Goal: Transaction & Acquisition: Purchase product/service

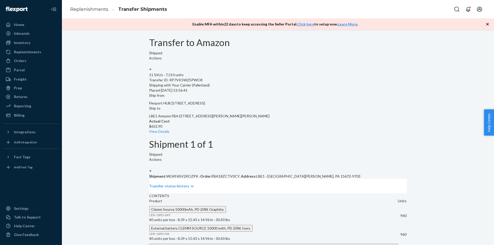
click at [384, 157] on div "Actions" at bounding box center [277, 165] width 257 height 17
click at [387, 157] on div "Actions" at bounding box center [277, 165] width 257 height 17
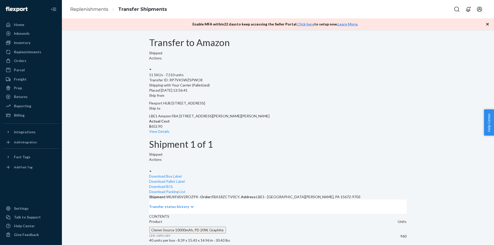
click at [152, 169] on div at bounding box center [150, 171] width 2 height 5
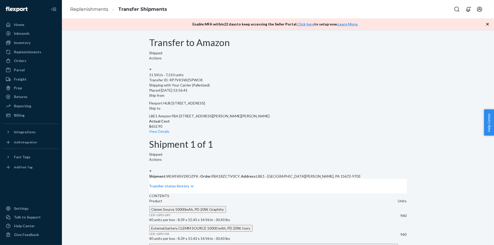
click at [152, 68] on icon at bounding box center [150, 70] width 2 height 4
click at [100, 13] on ol "Replenishments Transfer Shipments" at bounding box center [118, 9] width 105 height 15
click at [103, 10] on link "Replenishments" at bounding box center [89, 9] width 38 height 6
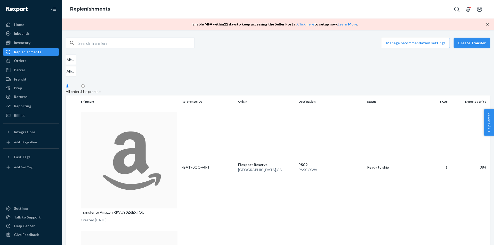
click at [480, 46] on button "Create Transfer" at bounding box center [471, 43] width 36 height 10
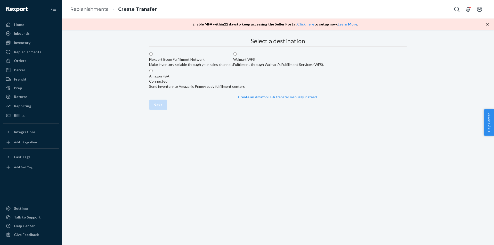
click at [245, 89] on div "Send inventory to Amazon's Prime-ready fulfillment centers" at bounding box center [197, 86] width 96 height 5
click at [153, 72] on input "Amazon FBA Connected Send inventory to Amazon's Prime-ready fulfillment centers" at bounding box center [150, 70] width 3 height 3
radio input "true"
click at [167, 110] on button "Next" at bounding box center [158, 105] width 18 height 10
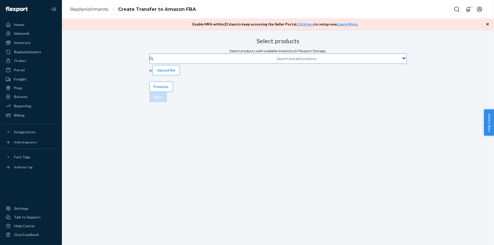
click at [277, 62] on div "Search and add products" at bounding box center [277, 59] width 1 height 6
click at [277, 61] on input "Search and add products" at bounding box center [277, 58] width 1 height 5
click at [277, 61] on div "Search and add products" at bounding box center [297, 58] width 40 height 5
click at [277, 61] on input "0 results available. Select is focused ,type to refine list, press Down to open…" at bounding box center [277, 58] width 1 height 5
paste input "CEB-10PD-LVN"
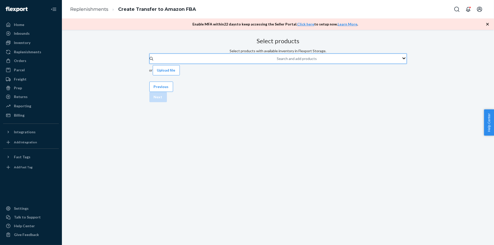
type input "CEB-10PD-LVN"
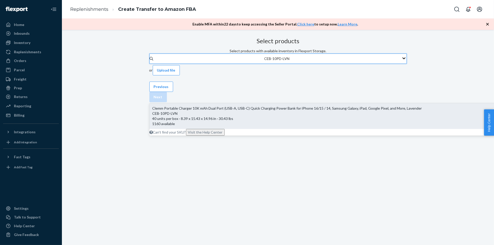
click at [230, 106] on div "Clemm Portable Charger 10K mAh Dual Port (USB-A, USB-C) Quick Charging Power Ba…" at bounding box center [361, 108] width 418 height 5
click at [264, 61] on input "CEB-10PD-LVN" at bounding box center [277, 58] width 26 height 5
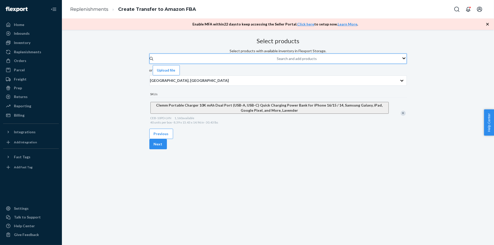
click at [277, 62] on div "Search and add products" at bounding box center [277, 59] width 1 height 6
click at [277, 61] on input "0 results available. Use Up and Down to choose options, press Enter to select t…" at bounding box center [277, 58] width 1 height 5
paste input "JDGYT22675"
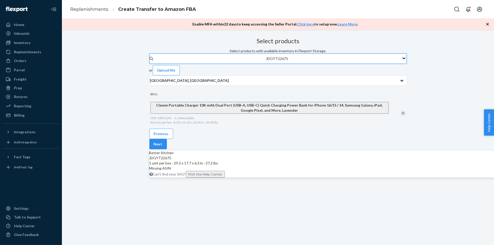
click at [262, 156] on div "JDGYT22675" at bounding box center [361, 158] width 424 height 5
click at [266, 61] on input "JDGYT22675" at bounding box center [277, 58] width 22 height 5
click at [262, 156] on div "JDGYT22675" at bounding box center [361, 158] width 424 height 5
click at [266, 61] on input "JDGYT22675" at bounding box center [277, 58] width 22 height 5
click at [262, 156] on div "JDGYT22675" at bounding box center [361, 158] width 424 height 5
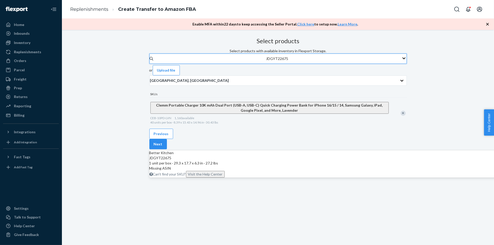
click at [266, 61] on input "JDGYT22675" at bounding box center [277, 58] width 22 height 5
click at [250, 156] on div "JDGYT22675 1 unit per box · 29.3 x 17.7 x 6.3 in · 27.2 lbs" at bounding box center [361, 161] width 424 height 10
click at [266, 61] on input "JDGYT22675" at bounding box center [277, 58] width 22 height 5
click at [250, 156] on div "JDGYT22675 1 unit per box · 29.3 x 17.7 x 6.3 in · 27.2 lbs" at bounding box center [361, 161] width 424 height 10
click at [266, 61] on input "JDGYT22675" at bounding box center [277, 58] width 22 height 5
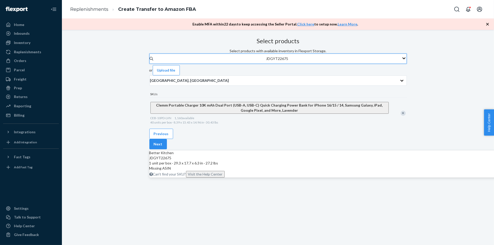
click at [261, 151] on div "Better Kitchen" at bounding box center [361, 153] width 424 height 5
click at [266, 61] on input "JDGYT22675" at bounding box center [277, 58] width 22 height 5
click at [261, 151] on div "Better Kitchen" at bounding box center [361, 153] width 424 height 5
click at [266, 61] on input "JDGYT22675" at bounding box center [277, 58] width 22 height 5
type input "JDGYT22675"
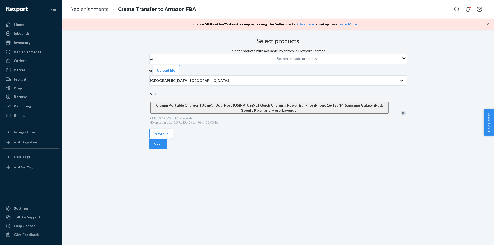
click at [244, 129] on div "Select products Select products with available inventory in Flexport Storage. S…" at bounding box center [277, 82] width 257 height 93
click at [207, 83] on p "San Bernardino, CA" at bounding box center [189, 80] width 79 height 5
click at [150, 83] on input "San Bernardino, CA" at bounding box center [150, 80] width 1 height 5
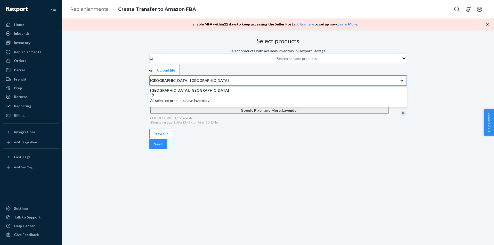
click at [212, 103] on p "All selected products have inventory" at bounding box center [277, 100] width 255 height 5
click at [150, 83] on input "option LAX1RS focused, 1 of 1. 1 result available. Use Up and Down to choose op…" at bounding box center [150, 80] width 1 height 5
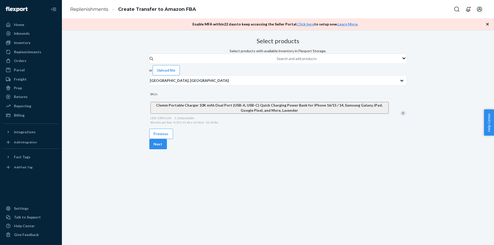
click at [258, 94] on div "Search and add products or Upload file San Bernardino, CA SKUs Clemm Portable C…" at bounding box center [277, 91] width 257 height 75
click at [400, 116] on div "Remove Item" at bounding box center [402, 113] width 5 height 5
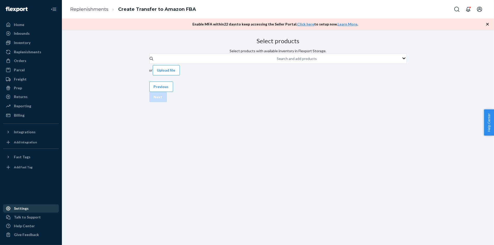
click at [43, 210] on div "Settings" at bounding box center [31, 208] width 55 height 7
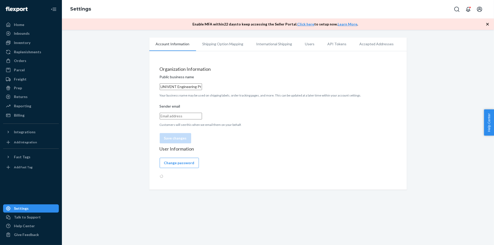
click at [234, 47] on li "Shipping Option Mapping" at bounding box center [223, 44] width 54 height 13
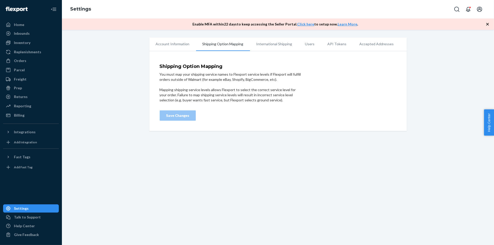
click at [268, 43] on li "International Shipping" at bounding box center [274, 44] width 49 height 13
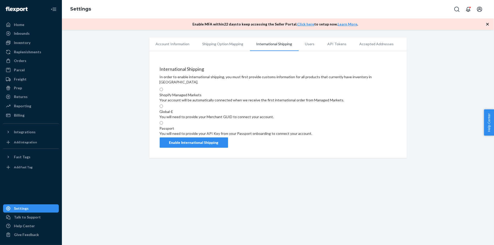
click at [362, 41] on li "Accepted Addresses" at bounding box center [376, 44] width 47 height 13
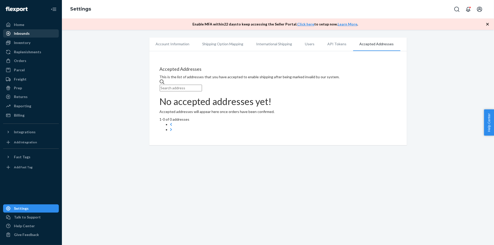
click at [43, 37] on div "Inbounds" at bounding box center [31, 33] width 55 height 7
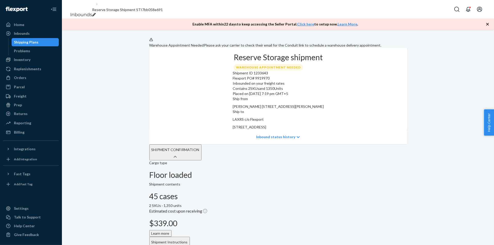
drag, startPoint x: 368, startPoint y: 131, endPoint x: 318, endPoint y: 117, distance: 52.4
click at [318, 117] on div "Ship to LAXRS c/o Flexport 2615 E 3rd Street San Bernardino, CA 92408" at bounding box center [278, 119] width 91 height 21
copy div "LAXRS c/o Flexport 2615 E 3rd Street San Bernardino, CA 92408"
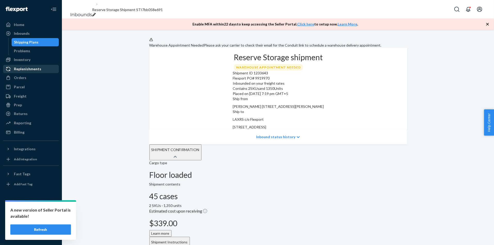
click at [35, 68] on div "Replenishments" at bounding box center [27, 69] width 27 height 5
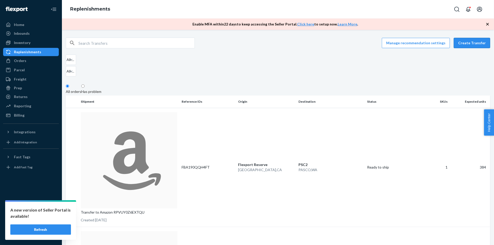
click at [464, 44] on button "Create Transfer" at bounding box center [471, 43] width 36 height 10
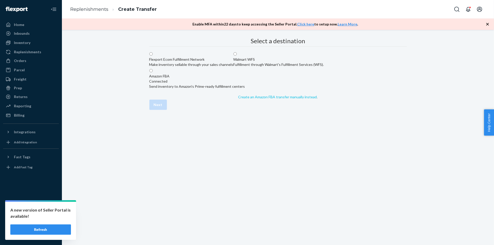
click at [258, 99] on link "Create an Amazon FBA transfer manually instead" at bounding box center [277, 97] width 79 height 4
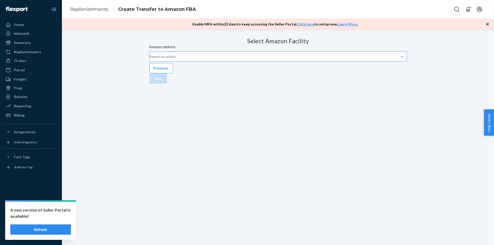
click at [150, 60] on div "Search locations" at bounding box center [150, 57] width 1 height 6
click at [150, 59] on input "Amazon address Search locations" at bounding box center [150, 56] width 1 height 5
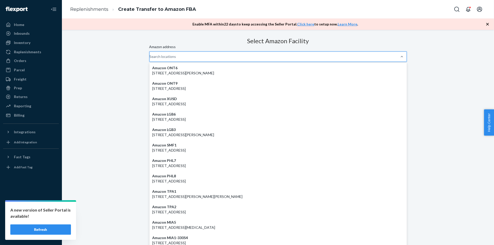
paste input "SCK8"
type input "SCK8"
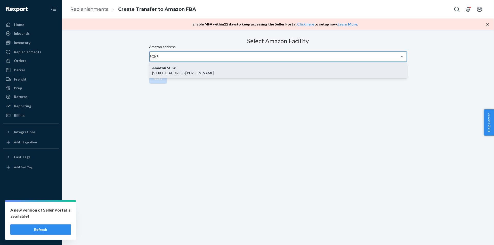
click at [222, 78] on div "Amazon SCK8 4700 Wilbur Ave, Oakley, CA, 94561" at bounding box center [277, 70] width 257 height 15
click at [159, 59] on input "SCK8" at bounding box center [155, 56] width 10 height 5
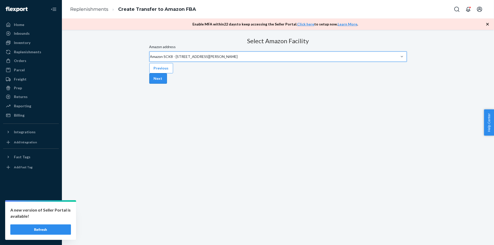
click at [167, 84] on button "Next" at bounding box center [158, 78] width 18 height 10
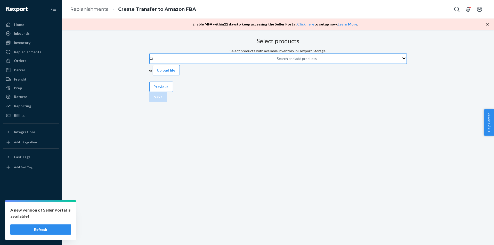
click at [277, 61] on div "Search and add products" at bounding box center [297, 58] width 40 height 5
click at [277, 61] on input "0 results available. Use Up and Down to choose options, press Enter to select t…" at bounding box center [277, 58] width 1 height 5
paste input "JDGYT22675"
type input "JDGYT22675"
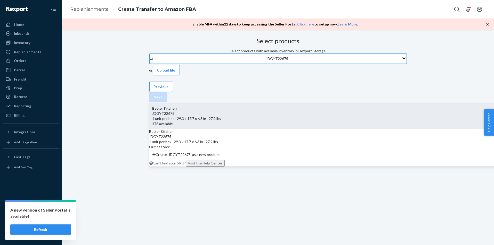
click at [245, 111] on div "JDGYT22675" at bounding box center [361, 113] width 418 height 5
click at [266, 61] on input "JDGYT22675" at bounding box center [277, 58] width 22 height 5
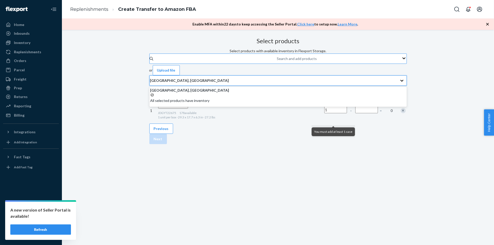
click at [233, 103] on p "All selected products have inventory" at bounding box center [277, 100] width 255 height 5
click at [150, 83] on input "option LAX1RS focused, 0 of 1. 1 result available. Use Up and Down to choose op…" at bounding box center [150, 80] width 1 height 5
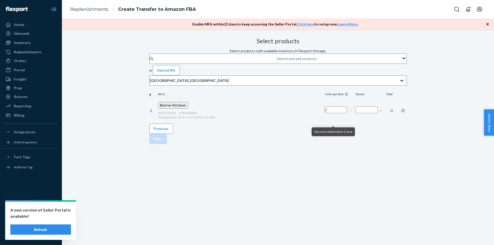
click at [355, 113] on input "Number of boxes" at bounding box center [366, 110] width 23 height 7
type input "178"
click at [277, 62] on div "Search and add products" at bounding box center [277, 59] width 1 height 6
click at [277, 61] on input "Search and add products" at bounding box center [277, 58] width 1 height 5
paste input "JDGYT24248"
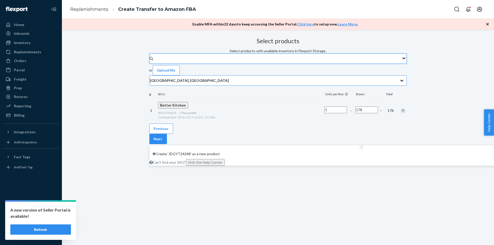
type input "JDGYT24248"
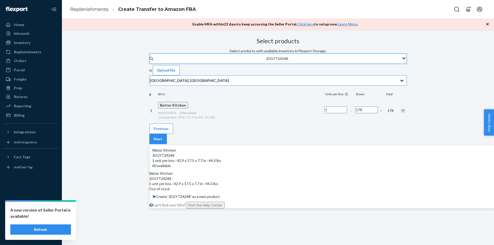
click at [242, 153] on div "JDGYT24248" at bounding box center [361, 155] width 418 height 5
click at [266, 61] on input "JDGYT24248" at bounding box center [277, 58] width 22 height 5
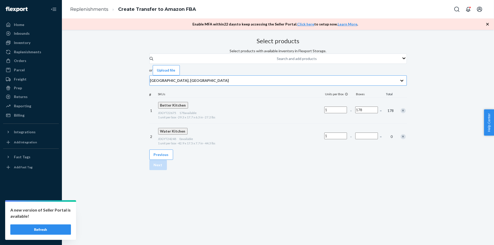
click at [355, 139] on input "Number of boxes" at bounding box center [366, 136] width 23 height 7
type input "60"
click at [278, 170] on div "Previous Next" at bounding box center [277, 160] width 257 height 21
click at [277, 61] on div "Search and add products" at bounding box center [297, 58] width 40 height 5
click at [277, 61] on input "Search and add products" at bounding box center [277, 58] width 1 height 5
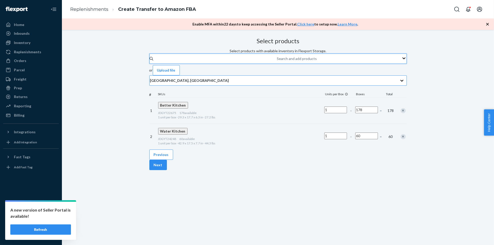
paste input "JDPH10E022"
type input "JDPH10E022"
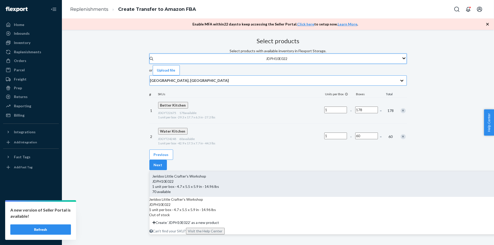
click at [267, 179] on div "JDPH10E022" at bounding box center [361, 181] width 418 height 5
click at [267, 61] on input "JDPH10E022" at bounding box center [277, 58] width 22 height 5
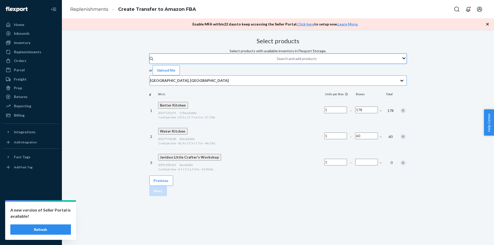
click at [355, 166] on input "Number of boxes" at bounding box center [366, 162] width 23 height 7
type input "70"
click at [314, 193] on div "Previous Next" at bounding box center [277, 186] width 257 height 21
click at [167, 196] on button "Next" at bounding box center [158, 191] width 18 height 10
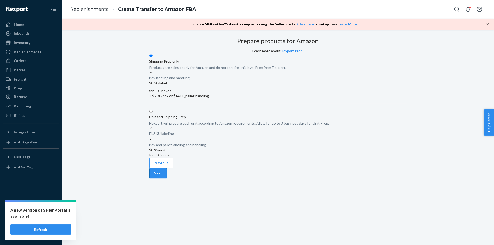
click at [167, 178] on button "Next" at bounding box center [158, 173] width 18 height 10
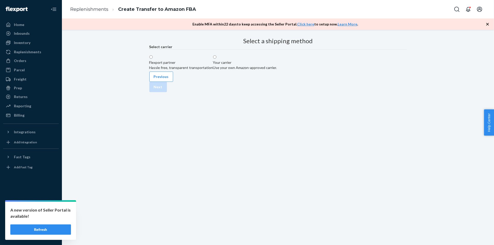
click at [277, 70] on label "Your carrier Use your own Amazon-approved carrier." at bounding box center [245, 62] width 64 height 15
click at [216, 59] on input "Your carrier Use your own Amazon-approved carrier." at bounding box center [214, 56] width 3 height 3
radio input "true"
click at [181, 93] on label "LTL/FTL (Palletized)" at bounding box center [165, 87] width 32 height 10
click at [153, 86] on input "LTL/FTL (Palletized)" at bounding box center [150, 84] width 3 height 3
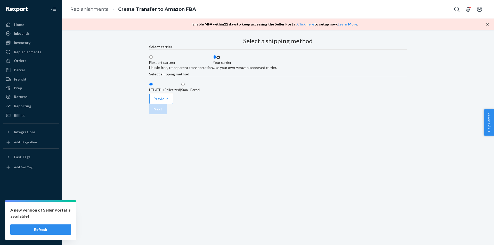
radio input "true"
click at [167, 114] on button "Next" at bounding box center [158, 109] width 18 height 10
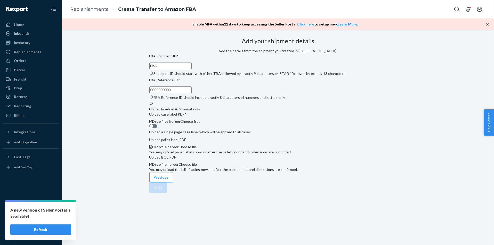
click at [192, 69] on input "FBA" at bounding box center [170, 66] width 42 height 7
paste input "text"
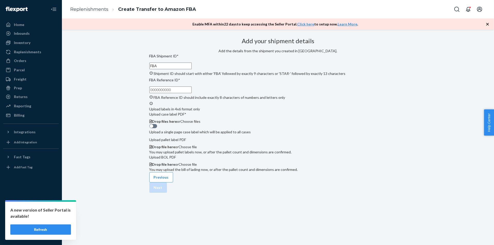
paste input "191R3C7K9"
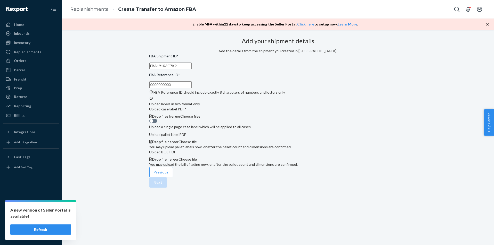
type input "FBA191R3C7K9"
click at [282, 114] on div "Drop files here or Choose files" at bounding box center [277, 116] width 257 height 5
click at [177, 114] on span "Drop files here" at bounding box center [164, 116] width 25 height 4
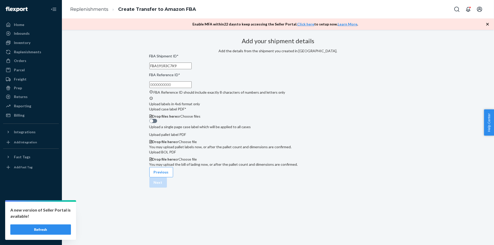
click at [192, 86] on input "FBA Reference ID * FBA Reference ID should include exactly 8 characters of numb…" at bounding box center [170, 84] width 42 height 7
paste input "5ZKY6M3O"
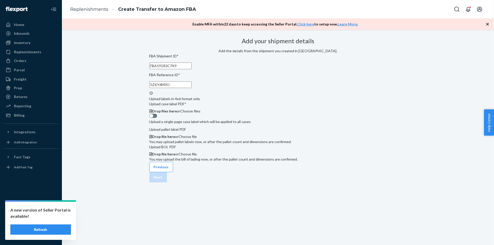
type input "5ZKY6M3O"
click at [348, 153] on div "Add your shipment details Add the details from the shipment you created in Sell…" at bounding box center [277, 99] width 257 height 127
click at [200, 109] on span "Drop files here or Choose files" at bounding box center [176, 111] width 48 height 4
click at [177, 109] on span "Drop files here" at bounding box center [164, 111] width 25 height 4
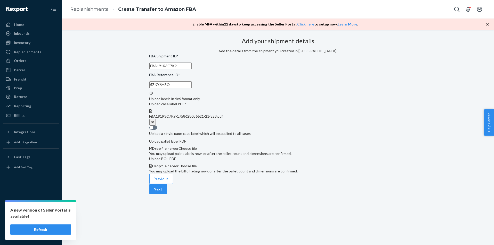
click at [284, 146] on div "Drop file here or Choose file" at bounding box center [277, 148] width 257 height 5
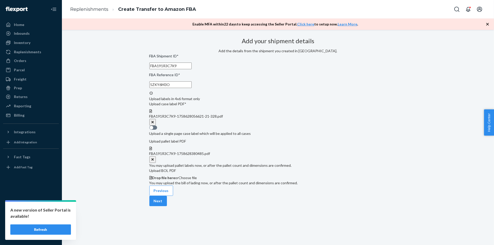
scroll to position [73, 0]
click at [167, 207] on button "Next" at bounding box center [158, 201] width 18 height 10
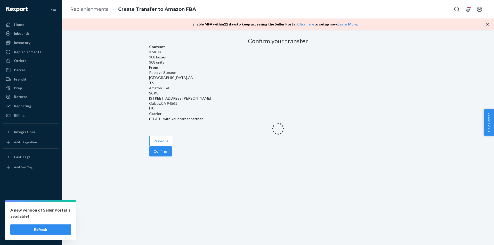
scroll to position [0, 0]
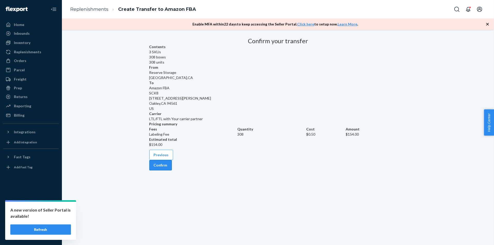
click at [172, 171] on button "Confirm" at bounding box center [160, 165] width 22 height 10
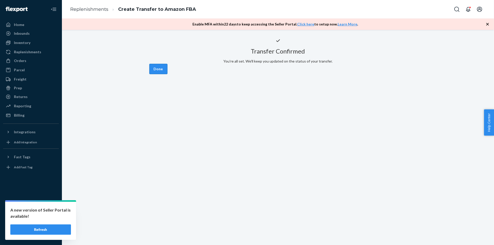
click at [167, 74] on button "Done" at bounding box center [158, 69] width 18 height 10
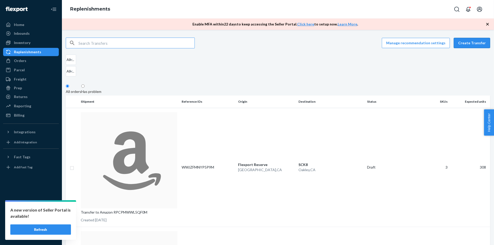
click at [478, 43] on button "Create Transfer" at bounding box center [471, 43] width 36 height 10
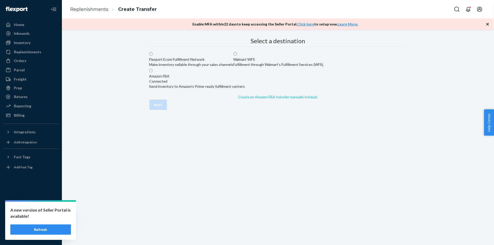
click at [268, 99] on link "Create an Amazon FBA transfer manually instead" at bounding box center [277, 97] width 79 height 4
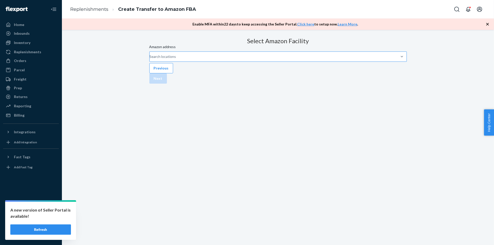
click at [150, 60] on div "Search locations" at bounding box center [150, 57] width 1 height 6
click at [150, 59] on input "Amazon address Search locations" at bounding box center [150, 56] width 1 height 5
paste input "TCY2"
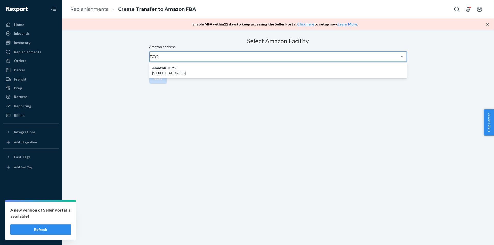
type input "TCY2"
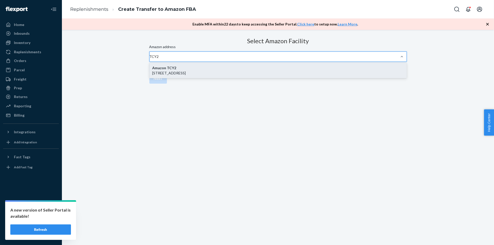
click at [232, 78] on div "Amazon TCY2 6201 Newcastle Rd, STOCKTON, CA, 95215" at bounding box center [277, 70] width 257 height 15
click at [159, 59] on input "TCY2" at bounding box center [154, 56] width 9 height 5
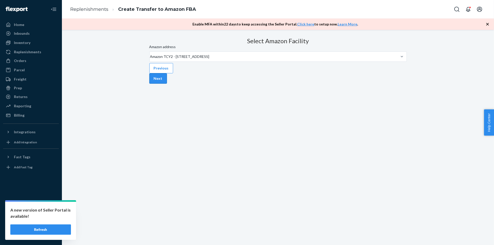
click at [167, 84] on button "Next" at bounding box center [158, 78] width 18 height 10
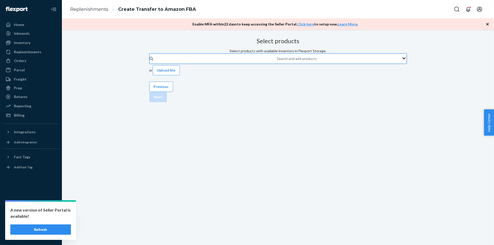
click at [277, 61] on div "Search and add products" at bounding box center [297, 58] width 40 height 5
click at [277, 61] on input "0 results available. Use Up and Down to choose options, press Enter to select t…" at bounding box center [277, 58] width 1 height 5
paste input "CEB-10PD-LVN"
type input "CEB-10PD-LVN"
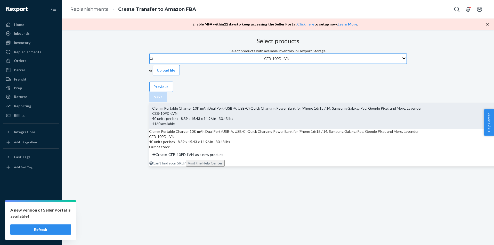
click at [274, 106] on div "Clemm Portable Charger 10K mAh Dual Port (USB-A, USB-C) Quick Charging Power Ba…" at bounding box center [361, 108] width 418 height 5
click at [274, 61] on input "CEB-10PD-LVN" at bounding box center [277, 58] width 26 height 5
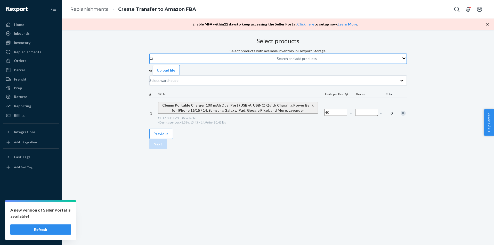
click at [355, 116] on input "Number of boxes" at bounding box center [366, 112] width 23 height 7
type input "29"
click at [272, 81] on div "Search and add products or Upload file San Bernardino, CA # SKUs Units per Box …" at bounding box center [277, 91] width 257 height 75
click at [277, 62] on div "Search and add products" at bounding box center [277, 59] width 1 height 6
click at [277, 61] on input "0 results available. Use Up and Down to choose options, press Enter to select t…" at bounding box center [277, 58] width 1 height 5
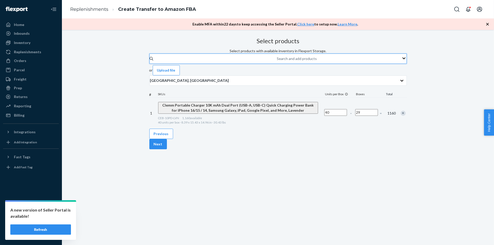
click at [277, 62] on div "Search and add products" at bounding box center [277, 59] width 1 height 6
paste input "JDPH10H004"
type input "JDPH10H004"
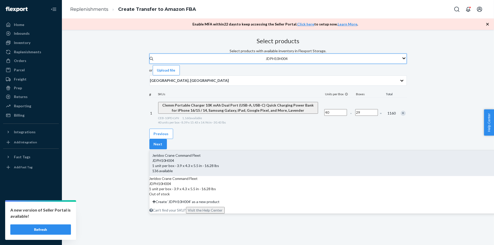
click at [290, 158] on div "JDPH10H004" at bounding box center [361, 160] width 418 height 5
click at [288, 61] on input "JDPH10H004" at bounding box center [277, 58] width 23 height 5
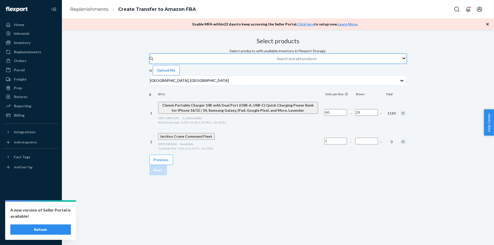
click at [354, 152] on div at bounding box center [366, 142] width 25 height 20
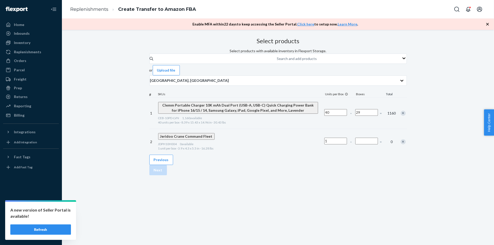
click at [355, 145] on input "Number of boxes" at bounding box center [366, 141] width 23 height 7
type input "136"
click at [353, 155] on div "Select products Select products with available inventory in Flexport Storage. S…" at bounding box center [277, 95] width 257 height 119
click at [167, 176] on button "Next" at bounding box center [158, 170] width 18 height 10
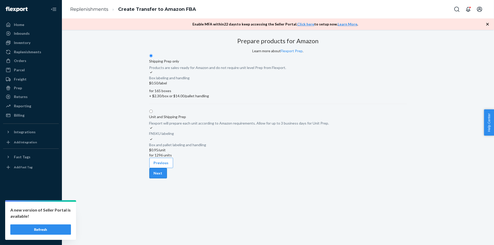
click at [167, 179] on button "Next" at bounding box center [158, 173] width 18 height 10
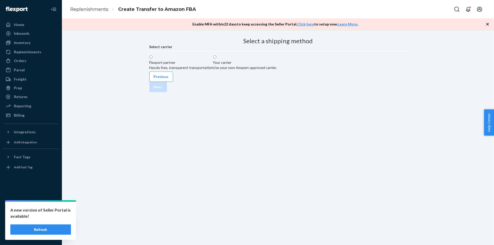
click at [277, 70] on div "Your carrier Use your own Amazon-approved carrier." at bounding box center [245, 65] width 64 height 10
click at [216, 59] on input "Your carrier Use your own Amazon-approved carrier." at bounding box center [214, 56] width 3 height 3
radio input "true"
click at [215, 94] on fieldset "LTL/FTL (Palletized) Small Parcel" at bounding box center [277, 85] width 257 height 17
click at [181, 93] on label "LTL/FTL (Palletized)" at bounding box center [165, 87] width 32 height 10
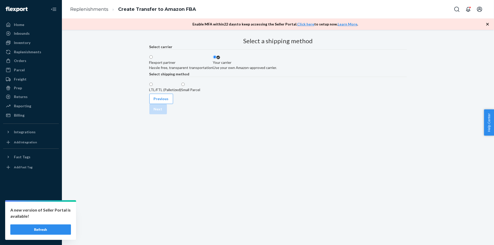
click at [153, 86] on input "LTL/FTL (Palletized)" at bounding box center [150, 84] width 3 height 3
radio input "true"
click at [167, 114] on button "Next" at bounding box center [158, 109] width 18 height 10
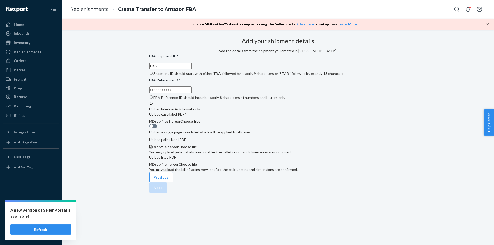
click at [192, 69] on input "FBA" at bounding box center [170, 66] width 42 height 7
paste input "191R189HS"
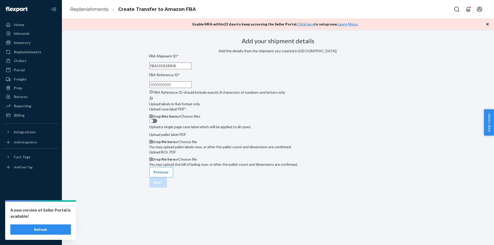
type input "FBA191R189HS"
click at [192, 88] on input "FBA Reference ID * FBA Reference ID should include exactly 8 characters of numb…" at bounding box center [170, 84] width 42 height 7
paste input "7VBIAHKA"
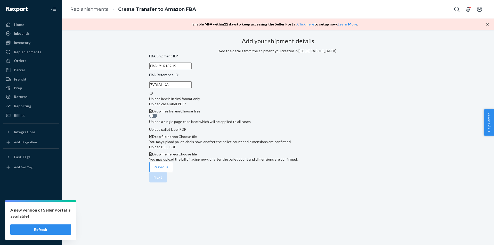
type input "7VBIAHKA"
click at [200, 113] on span "Drop files here or Choose files" at bounding box center [176, 111] width 48 height 4
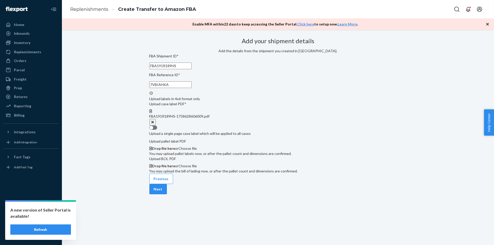
scroll to position [43, 0]
click at [292, 151] on div "Drop file here or Choose file" at bounding box center [277, 148] width 257 height 5
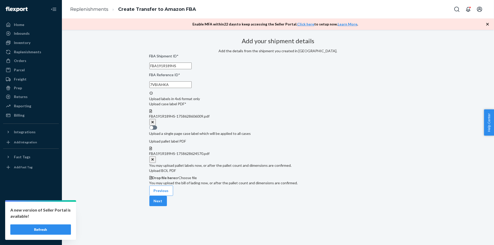
scroll to position [73, 0]
click at [167, 207] on button "Next" at bounding box center [158, 201] width 18 height 10
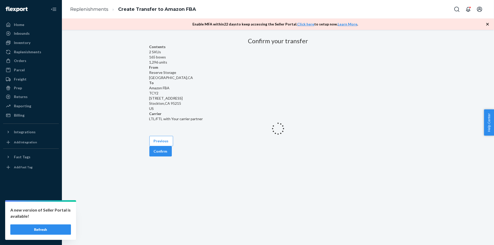
scroll to position [0, 0]
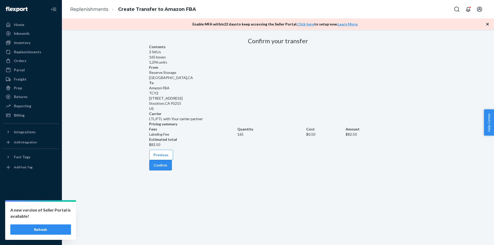
click at [172, 171] on button "Confirm" at bounding box center [160, 165] width 22 height 10
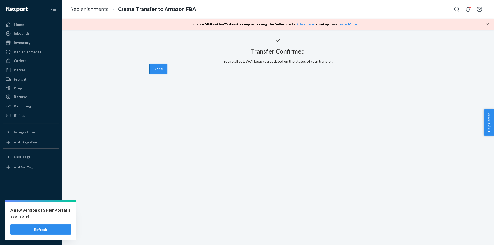
click at [167, 74] on button "Done" at bounding box center [158, 69] width 18 height 10
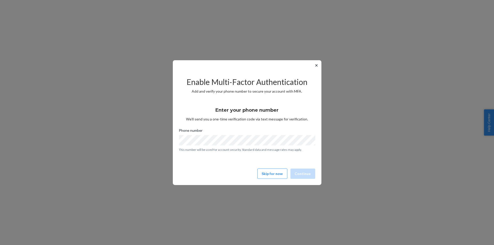
click at [275, 166] on div "Enable Multi-Factor Authentication Add and verify your phone number to secure y…" at bounding box center [247, 126] width 136 height 111
click at [275, 184] on div "✕ Enable Multi-Factor Authentication Add and verify your phone number to secure…" at bounding box center [247, 122] width 148 height 125
click at [281, 176] on button "Skip for now" at bounding box center [272, 174] width 30 height 10
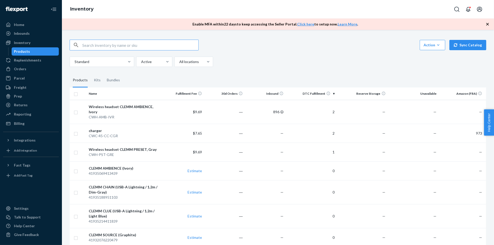
click at [110, 44] on input "text" at bounding box center [140, 45] width 116 height 10
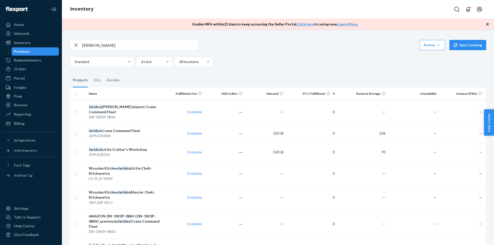
click at [106, 46] on input "[PERSON_NAME]" at bounding box center [140, 45] width 116 height 10
type input "JD"
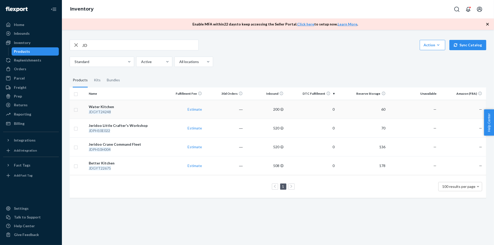
click at [120, 110] on div "JDGYT24248" at bounding box center [125, 112] width 72 height 5
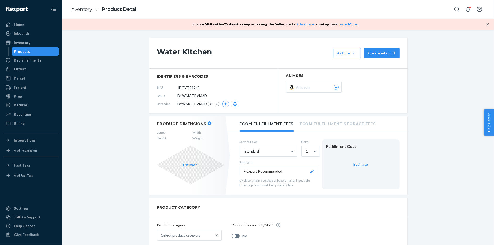
click at [313, 86] on div "Amazon" at bounding box center [317, 87] width 43 height 5
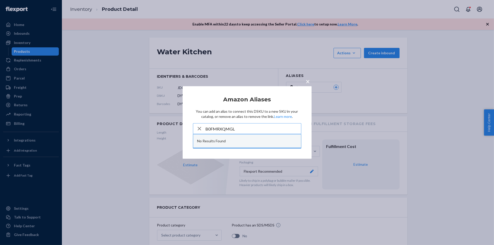
type input "B0FMRXQMGL"
click at [256, 141] on div "No Results Found" at bounding box center [247, 141] width 108 height 13
click at [271, 126] on input "B0FMRXQMGL" at bounding box center [252, 129] width 95 height 10
click at [315, 118] on div "× Amazon Aliases You can add an alias to connect this DSKU to a new SKU in your…" at bounding box center [247, 122] width 155 height 73
click at [308, 121] on div "× Amazon Aliases You can add an alias to connect this DSKU to a new SKU in your…" at bounding box center [247, 122] width 129 height 73
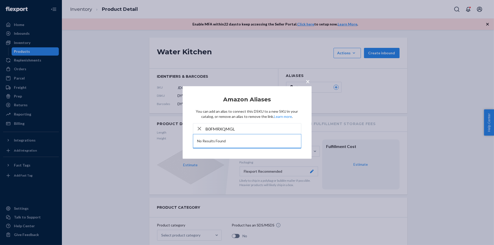
click at [302, 147] on div "× Amazon Aliases You can add an alias to connect this DSKU to a new SKU in your…" at bounding box center [247, 122] width 129 height 73
click at [291, 149] on article "Amazon Aliases You can add an alias to connect this DSKU to a new SKU in your c…" at bounding box center [247, 123] width 108 height 52
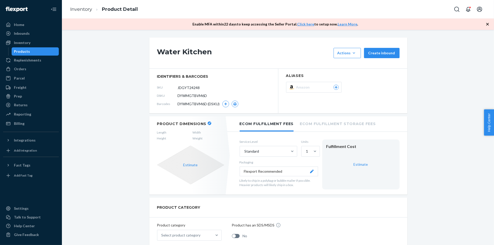
click at [327, 87] on div "Amazon" at bounding box center [317, 87] width 43 height 5
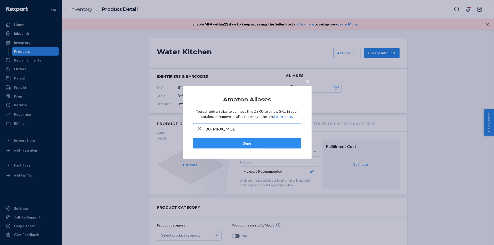
type input "B0FMRXQMGL"
click at [278, 145] on button "Done" at bounding box center [247, 143] width 108 height 10
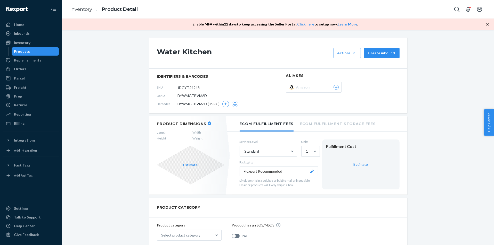
click at [321, 87] on div "Amazon" at bounding box center [317, 87] width 43 height 5
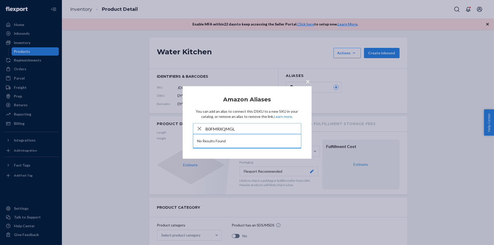
type input "B0FMRXQMGL"
click at [309, 83] on span "×" at bounding box center [308, 81] width 4 height 9
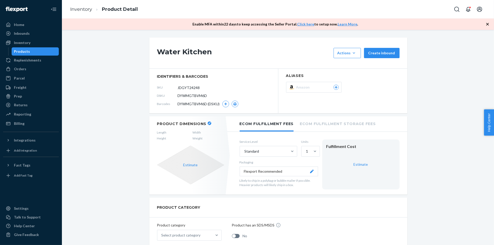
click at [327, 87] on div "Amazon" at bounding box center [317, 87] width 43 height 5
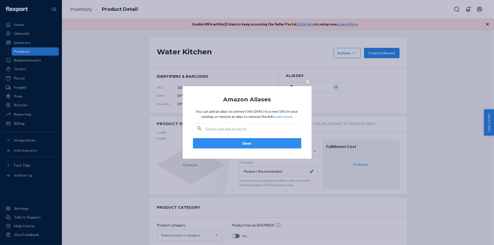
click at [310, 82] on span "×" at bounding box center [308, 81] width 4 height 9
